Goal: Find specific page/section: Find specific page/section

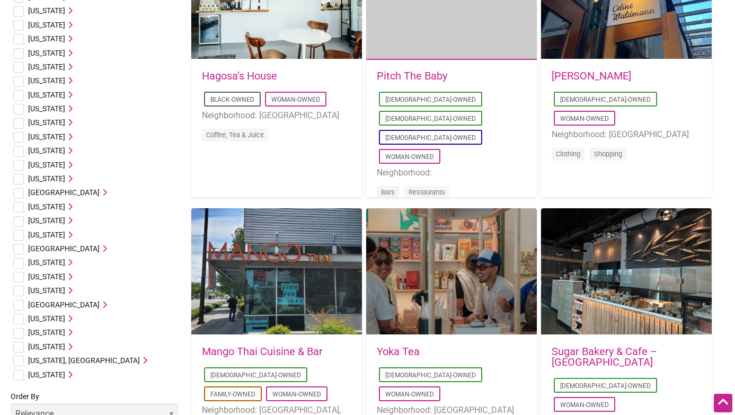
scroll to position [451, 0]
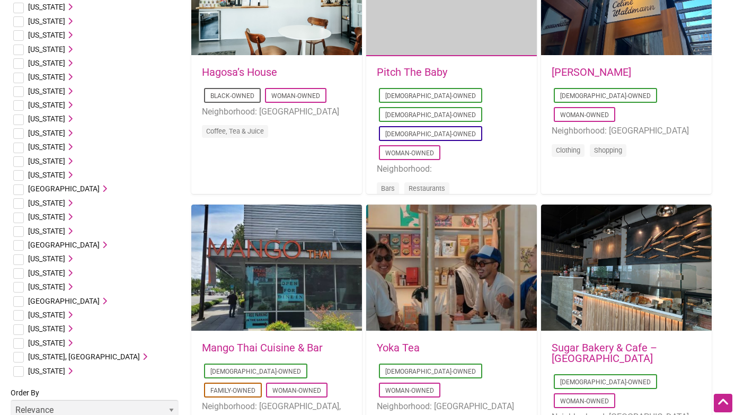
click at [16, 344] on input "checkbox" at bounding box center [18, 343] width 11 height 11
checkbox input "true"
click at [57, 346] on span "[US_STATE]" at bounding box center [46, 343] width 37 height 8
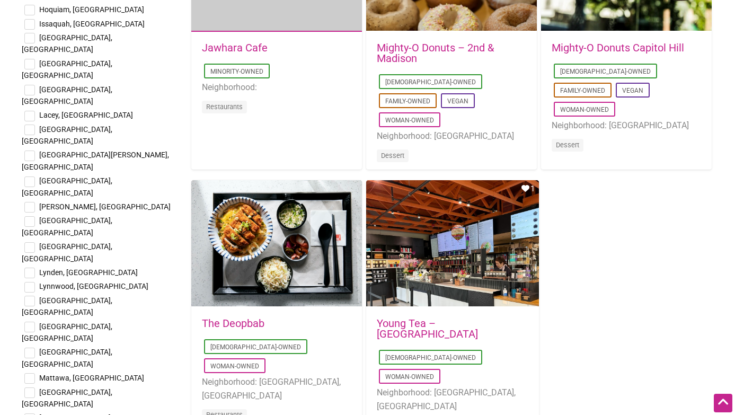
scroll to position [1601, 0]
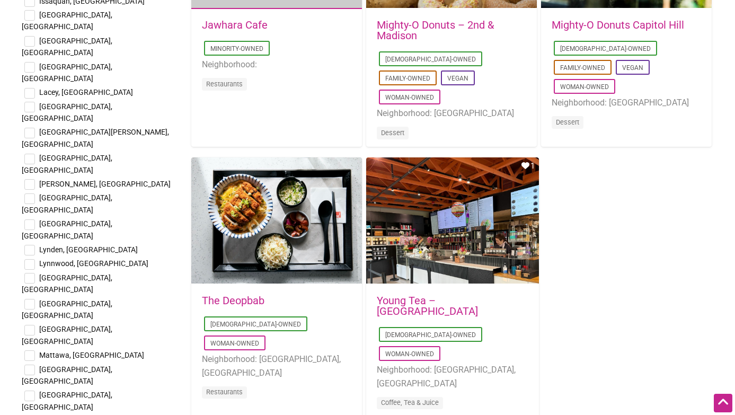
checkbox input "true"
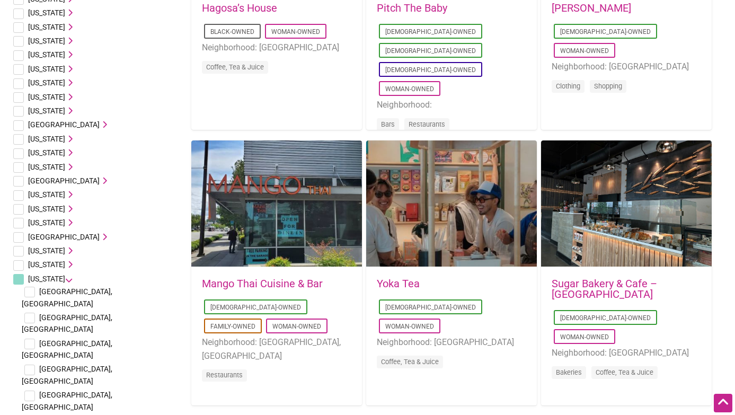
scroll to position [0, 0]
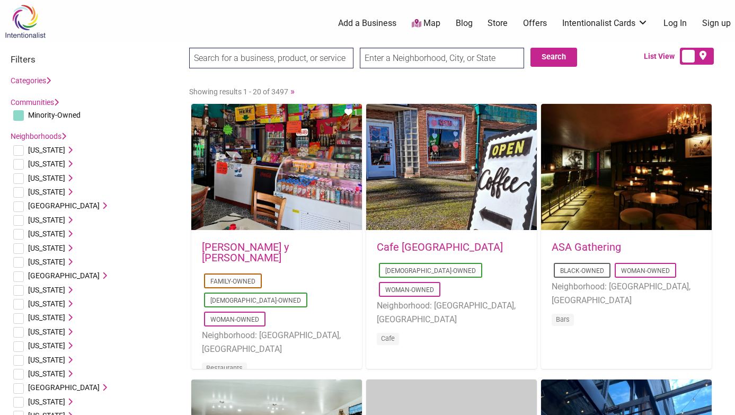
click at [402, 58] on input "text" at bounding box center [442, 58] width 164 height 21
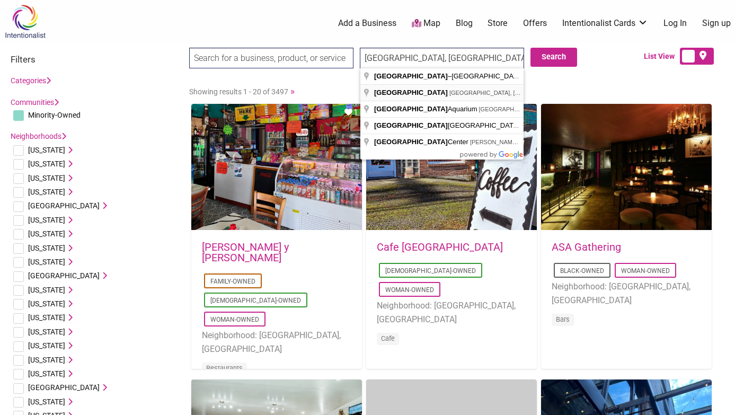
type input "[GEOGRAPHIC_DATA], [GEOGRAPHIC_DATA], [GEOGRAPHIC_DATA]"
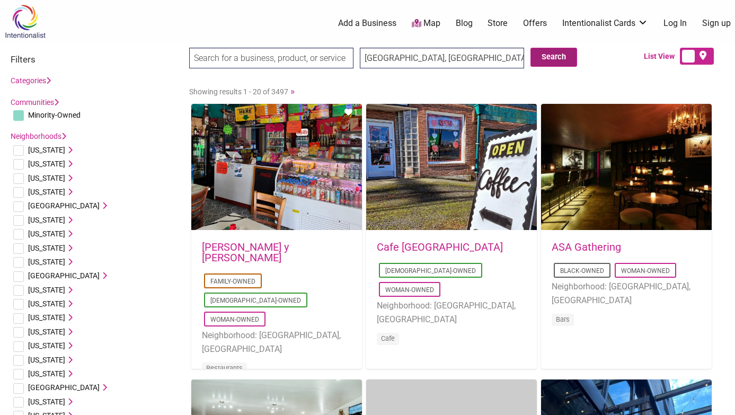
click at [554, 58] on button "Search" at bounding box center [554, 57] width 47 height 19
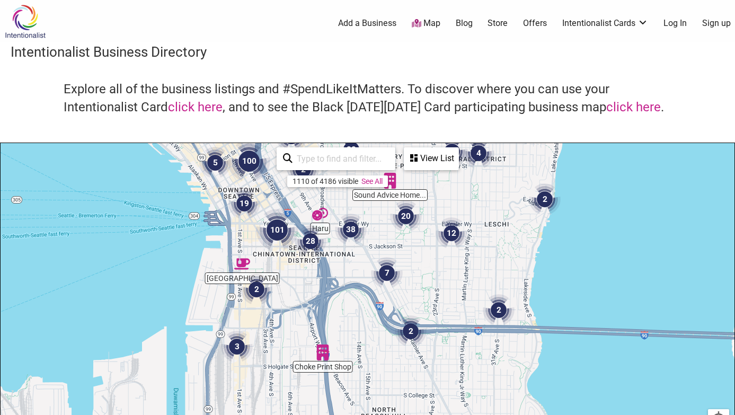
drag, startPoint x: 442, startPoint y: 267, endPoint x: 324, endPoint y: 103, distance: 201.9
click at [324, 103] on div "Intentionalist Business Directory Explore all of the business listings and #Spe…" at bounding box center [367, 299] width 735 height 514
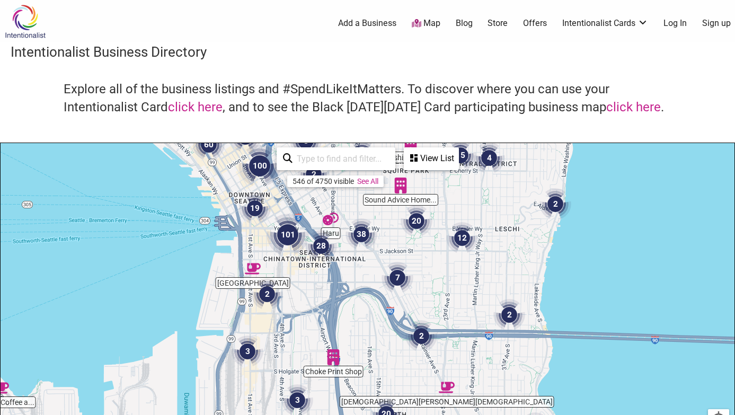
click at [418, 221] on img "20" at bounding box center [417, 221] width 32 height 32
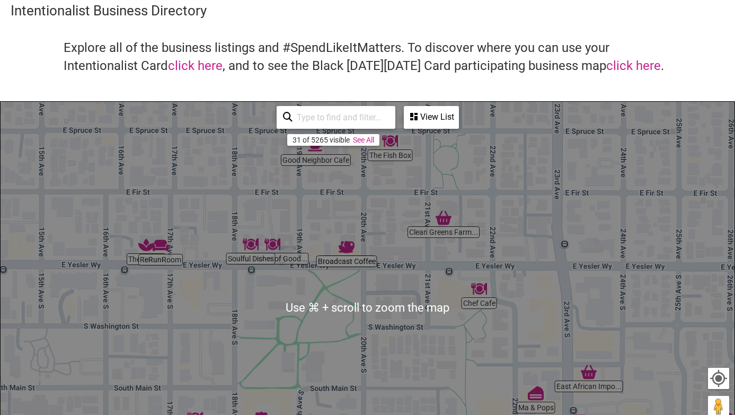
scroll to position [42, 0]
